Goal: Obtain resource: Obtain resource

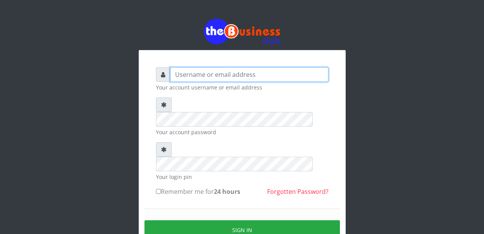
click at [199, 78] on input "text" at bounding box center [249, 74] width 158 height 15
type input "Malamsidi3030"
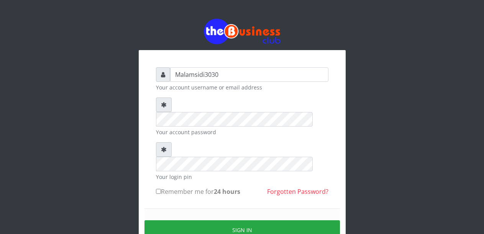
click at [221, 209] on div "Sign in" at bounding box center [241, 230] width 195 height 43
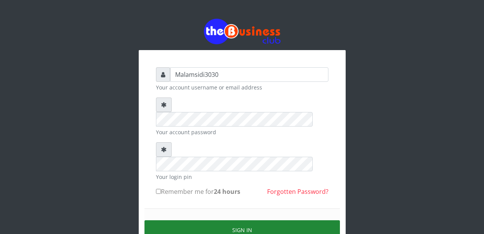
click at [221, 221] on button "Sign in" at bounding box center [241, 231] width 195 height 20
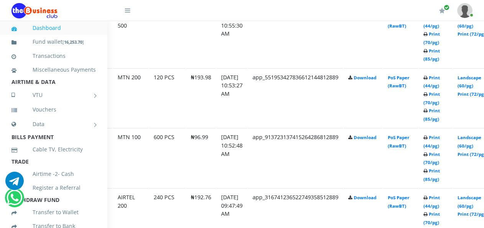
scroll to position [536, 46]
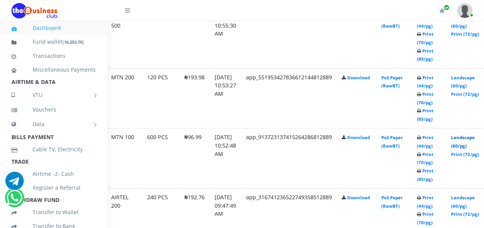
click at [467, 140] on link "Landscape (60/pg)" at bounding box center [463, 141] width 24 height 14
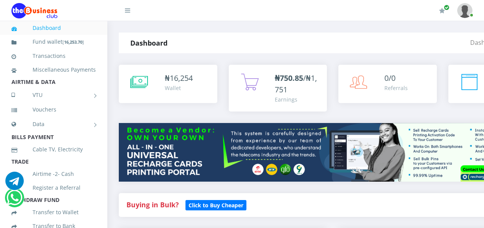
scroll to position [536, 46]
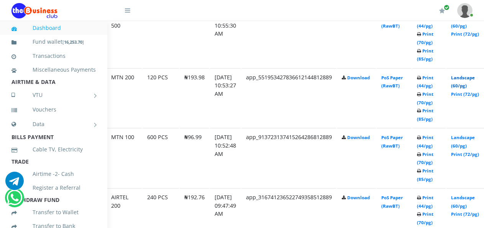
click at [467, 79] on link "Landscape (60/pg)" at bounding box center [463, 82] width 24 height 14
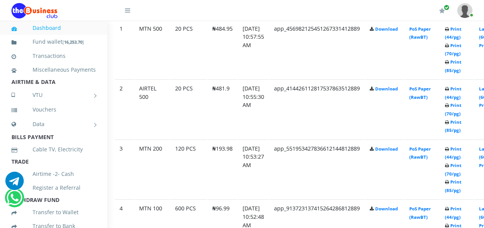
scroll to position [465, 19]
click at [459, 91] on link "Print (44/pg)" at bounding box center [452, 93] width 16 height 14
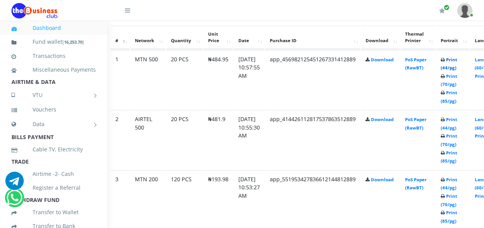
click at [455, 61] on link "Print (44/pg)" at bounding box center [449, 64] width 16 height 14
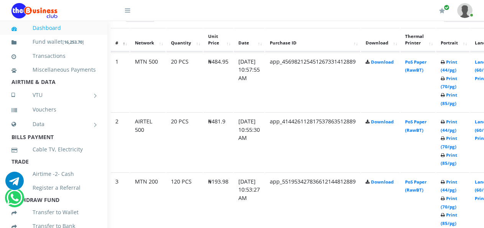
scroll to position [358, 22]
